Goal: Task Accomplishment & Management: Manage account settings

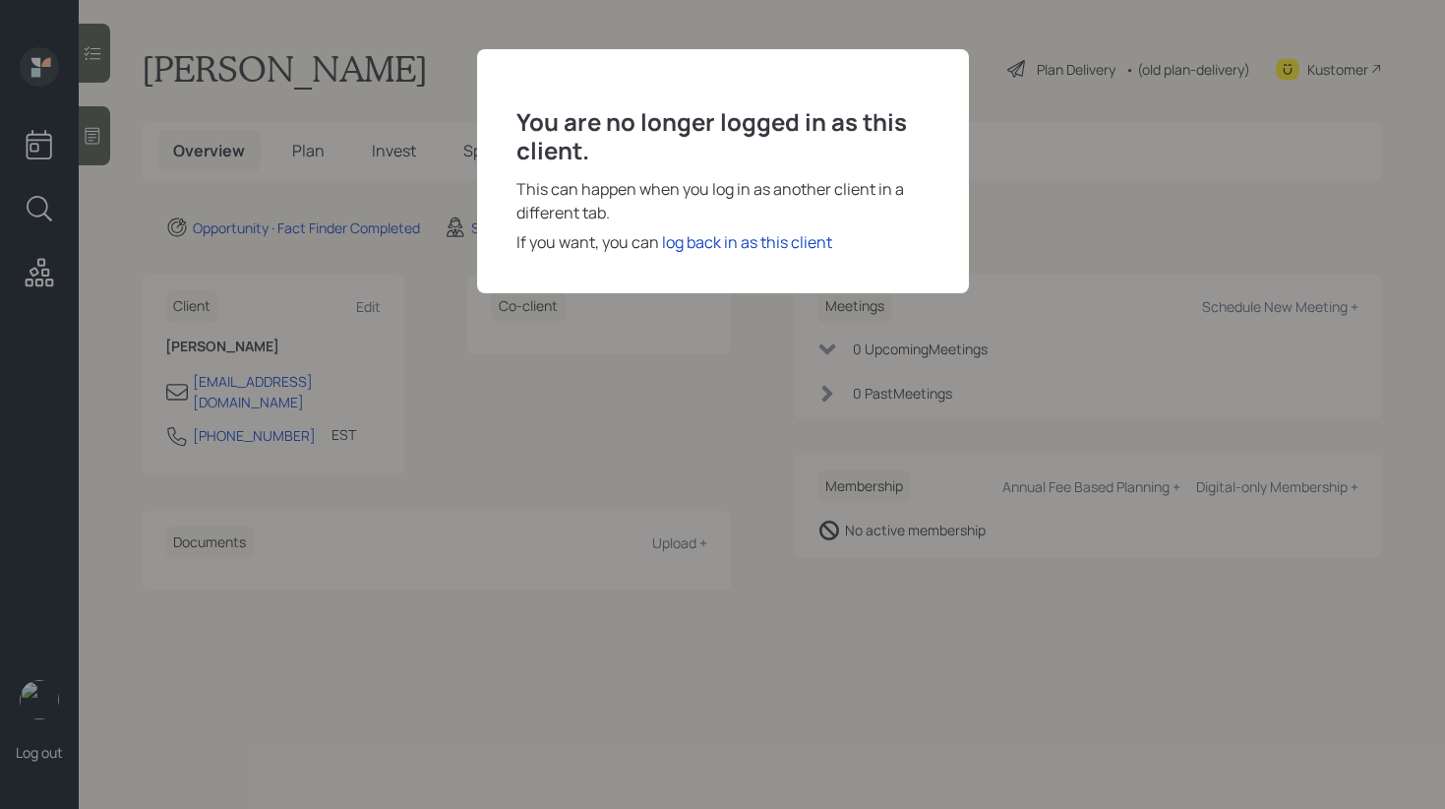
click at [717, 248] on div "log back in as this client" at bounding box center [747, 242] width 170 height 24
